Goal: Task Accomplishment & Management: Use online tool/utility

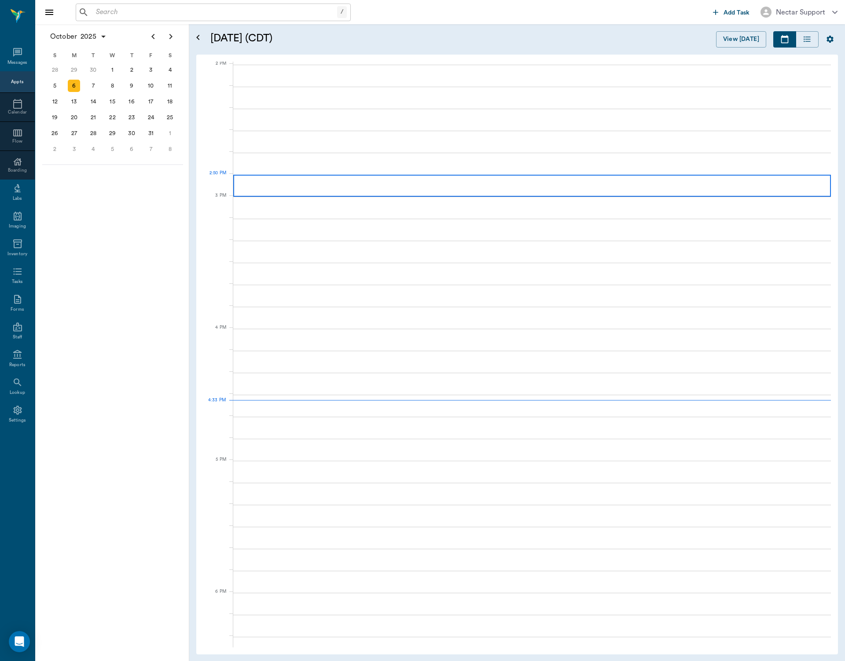
scroll to position [794, 0]
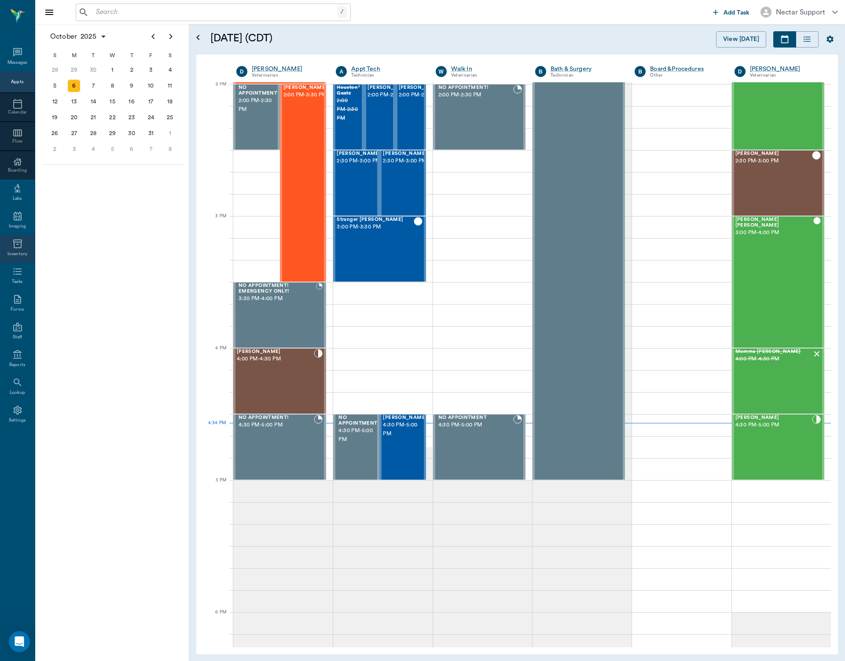
click at [23, 251] on div "Inventory" at bounding box center [17, 254] width 20 height 7
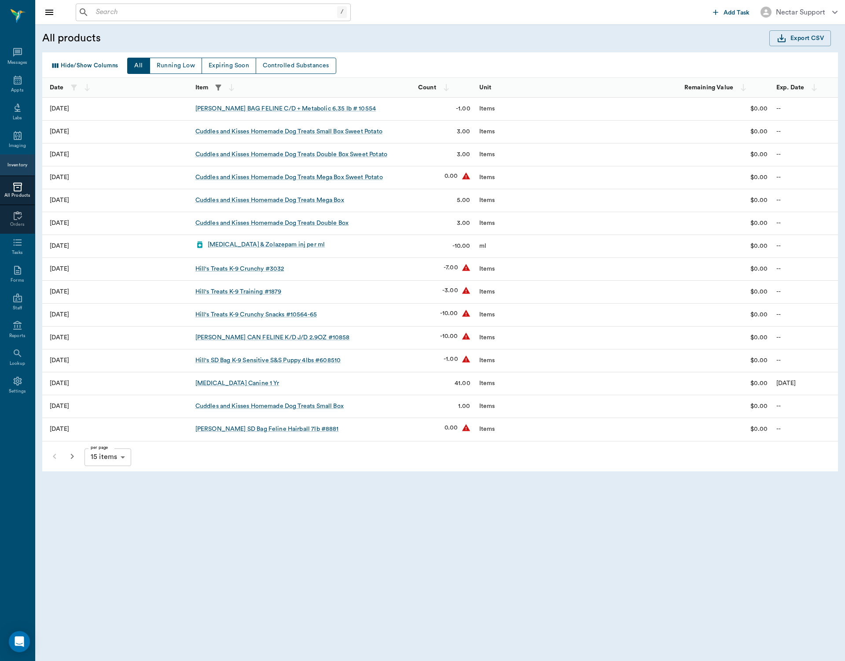
click at [217, 88] on icon "button" at bounding box center [218, 87] width 9 height 9
click at [236, 118] on input "text" at bounding box center [219, 123] width 110 height 18
type input "dog treats"
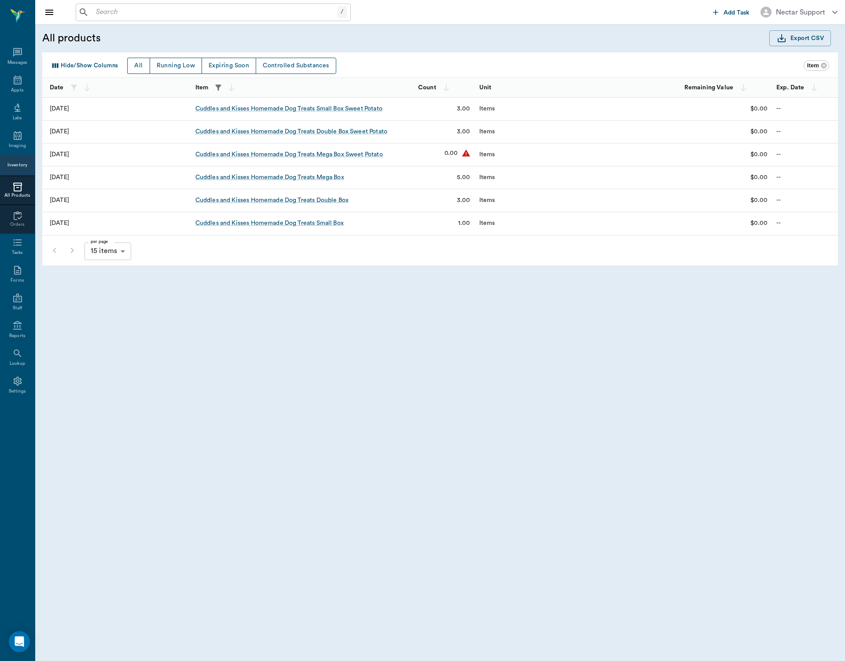
click at [212, 81] on button "button" at bounding box center [218, 87] width 13 height 13
click at [222, 120] on input "dog treats" at bounding box center [219, 123] width 110 height 18
type input "dog treats mega"
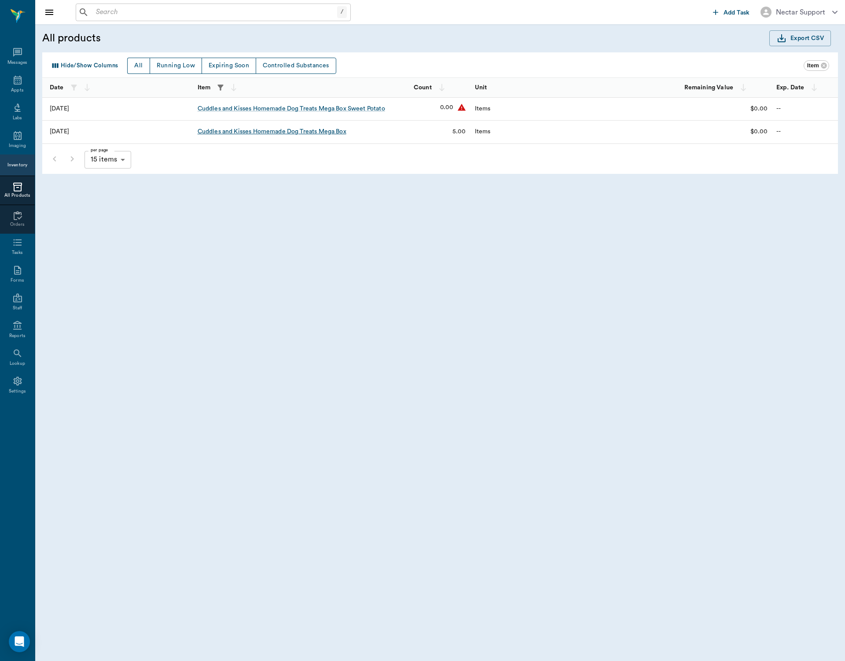
click at [308, 131] on div "Cuddles and Kisses Homemade Dog Treats Mega Box" at bounding box center [272, 131] width 149 height 9
click at [277, 107] on div "Cuddles and Kisses Homemade Dog Treats Mega Box Sweet Potato" at bounding box center [292, 108] width 188 height 9
click at [245, 133] on div "Cuddles and Kisses Homemade Dog Treats Mega Box" at bounding box center [272, 131] width 149 height 9
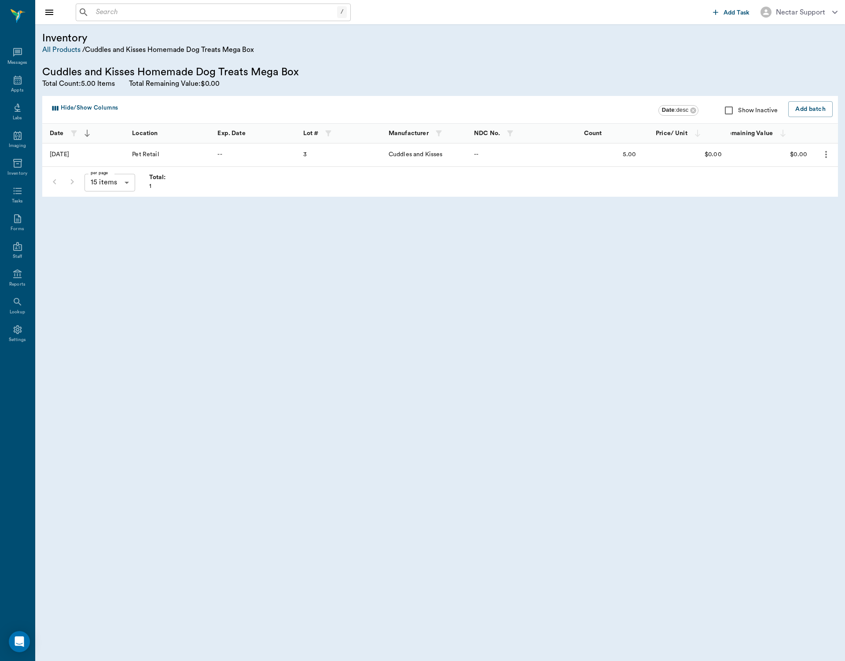
click at [824, 154] on icon "more" at bounding box center [826, 154] width 11 height 11
click at [814, 214] on p "Batch History" at bounding box center [805, 210] width 44 height 11
